Goal: Find specific page/section: Find specific page/section

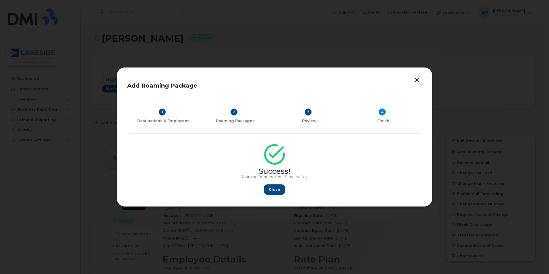
click at [416, 75] on div "Add Roaming Package 1 Destinations & Employees 2 Roaming Packages 3 Review 4 Fi…" at bounding box center [275, 136] width 316 height 139
click at [418, 83] on div "Add Roaming Package 1 Destinations & Employees 2 Roaming Packages 3 Review 4 Fi…" at bounding box center [275, 136] width 316 height 139
click at [418, 81] on button "button" at bounding box center [416, 80] width 9 height 6
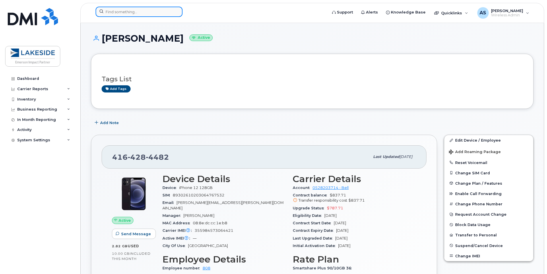
click at [140, 14] on input at bounding box center [139, 12] width 87 height 10
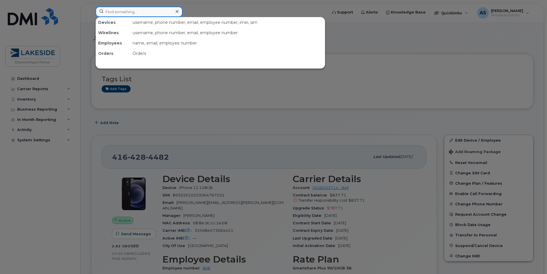
paste input "[PHONE_NUMBER]"
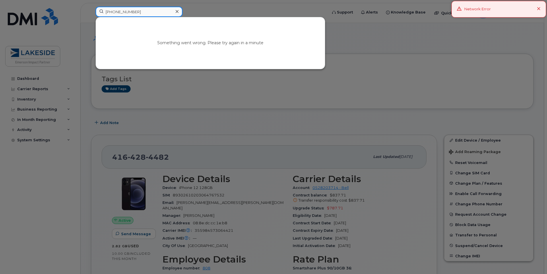
drag, startPoint x: 111, startPoint y: 12, endPoint x: 104, endPoint y: 15, distance: 7.4
click at [104, 15] on input "[PHONE_NUMBER]" at bounding box center [139, 12] width 87 height 10
type input "[PHONE_NUMBER]"
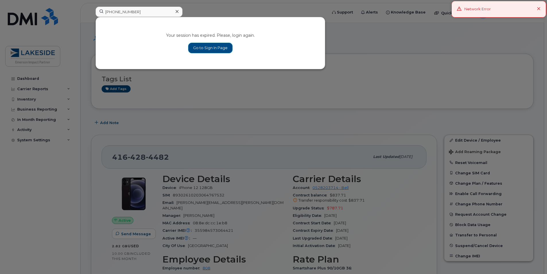
click at [194, 49] on link "Go to Sign In Page" at bounding box center [210, 48] width 44 height 10
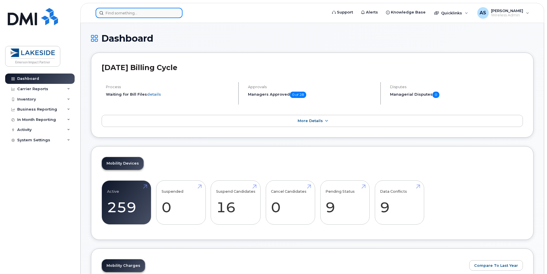
click at [146, 14] on input at bounding box center [139, 13] width 87 height 10
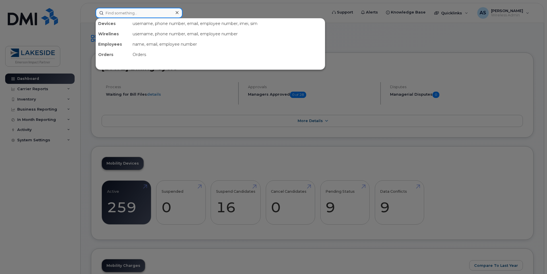
paste input "[PHONE_NUMBER]"
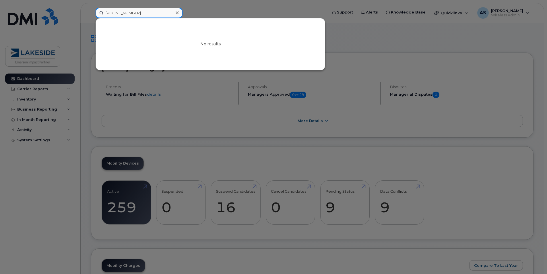
click at [112, 14] on input "[PHONE_NUMBER]" at bounding box center [139, 13] width 87 height 10
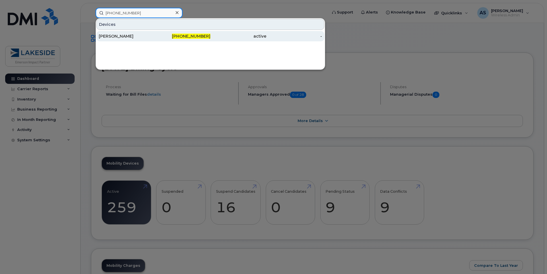
type input "[PHONE_NUMBER]"
click at [131, 38] on div "Gheorghe Palamariu" at bounding box center [127, 36] width 56 height 6
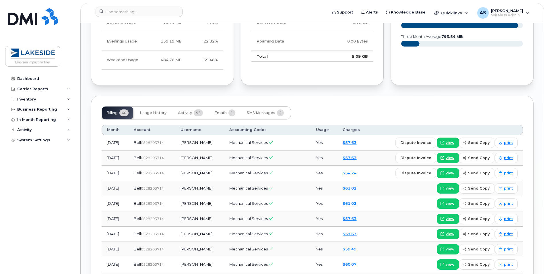
scroll to position [545, 0]
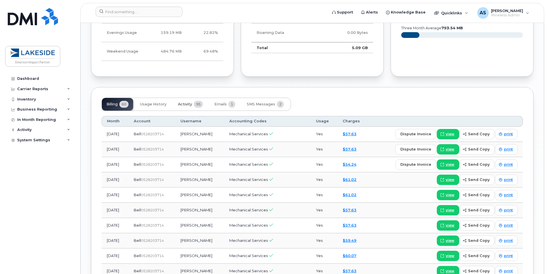
click at [189, 104] on span "Activity" at bounding box center [185, 104] width 14 height 5
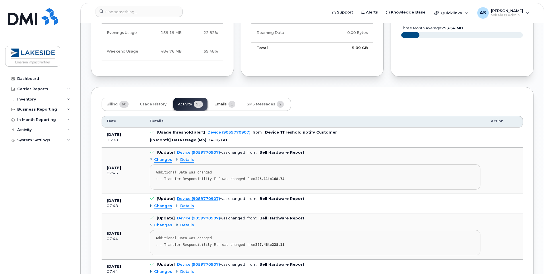
click at [218, 107] on button "Emails 1" at bounding box center [225, 104] width 30 height 13
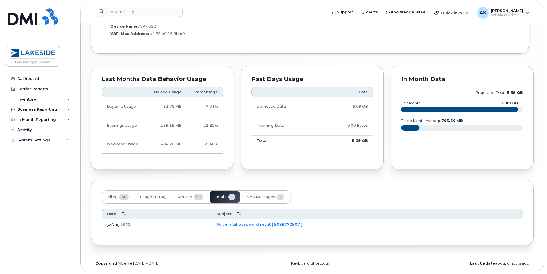
scroll to position [453, 0]
click at [270, 197] on span "SMS Messages" at bounding box center [261, 197] width 28 height 5
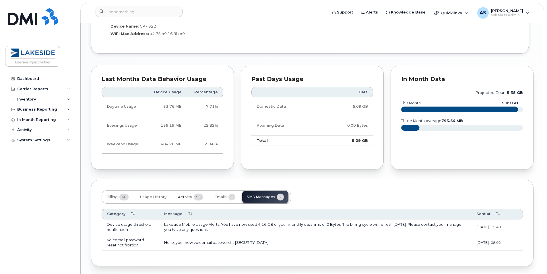
click at [179, 199] on button "Activity 95" at bounding box center [190, 197] width 34 height 13
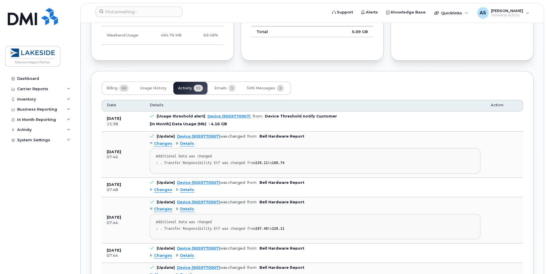
scroll to position [567, 0]
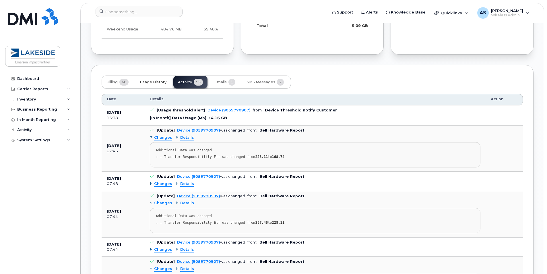
click at [170, 81] on button "Usage History" at bounding box center [153, 82] width 36 height 13
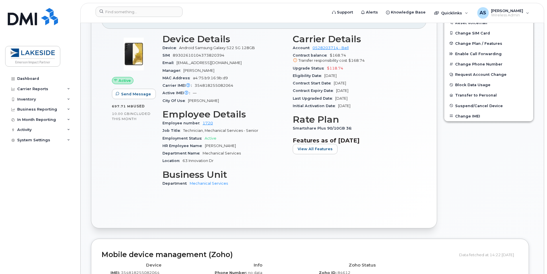
scroll to position [111, 0]
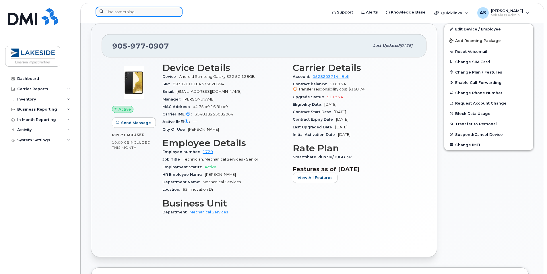
click at [155, 7] on input at bounding box center [139, 12] width 87 height 10
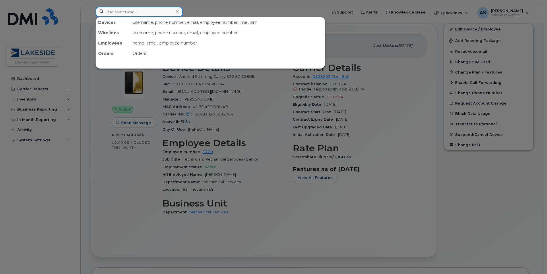
paste input "[PHONE_NUMBER]"
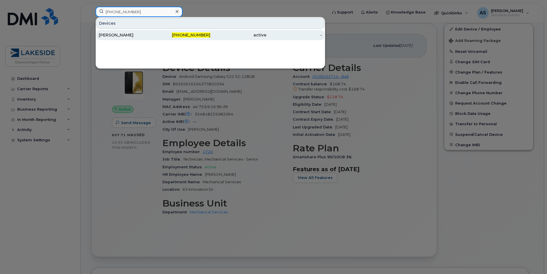
type input "[PHONE_NUMBER]"
drag, startPoint x: 140, startPoint y: 36, endPoint x: 154, endPoint y: 37, distance: 13.8
click at [140, 36] on div "Gheorghe Palamariu" at bounding box center [127, 35] width 56 height 6
